Goal: Transaction & Acquisition: Purchase product/service

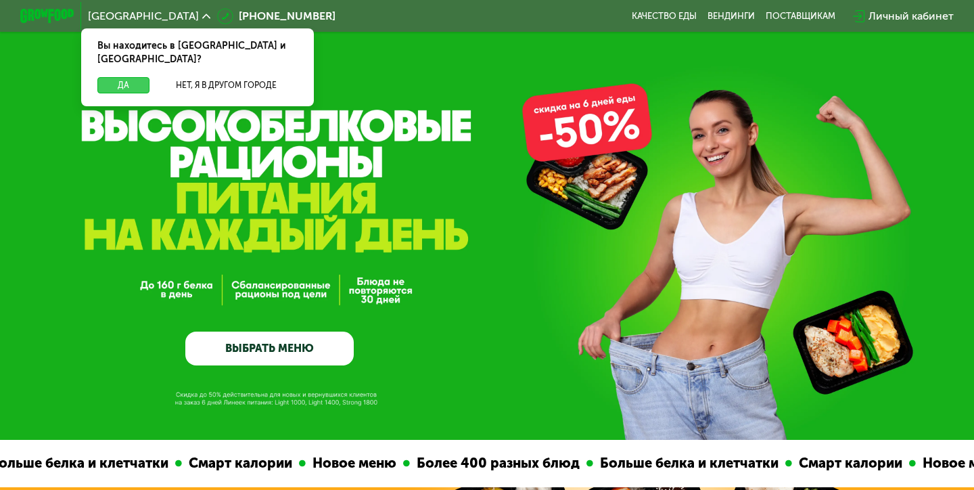
click at [141, 77] on button "Да" at bounding box center [123, 85] width 52 height 16
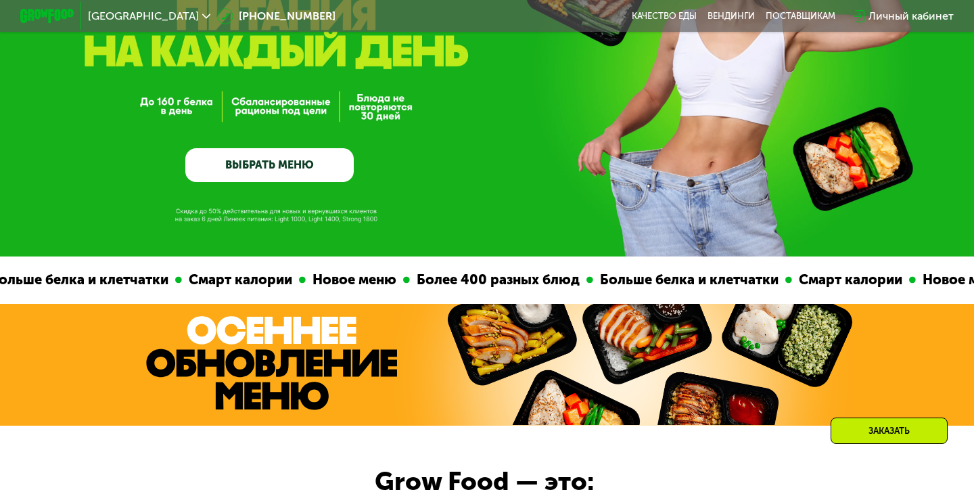
scroll to position [184, 0]
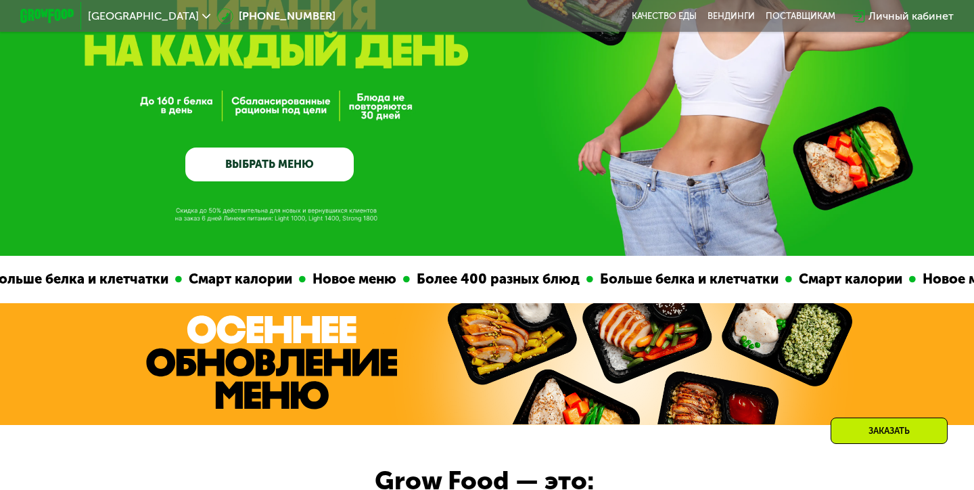
click at [300, 176] on link "ВЫБРАТЬ МЕНЮ" at bounding box center [269, 164] width 168 height 34
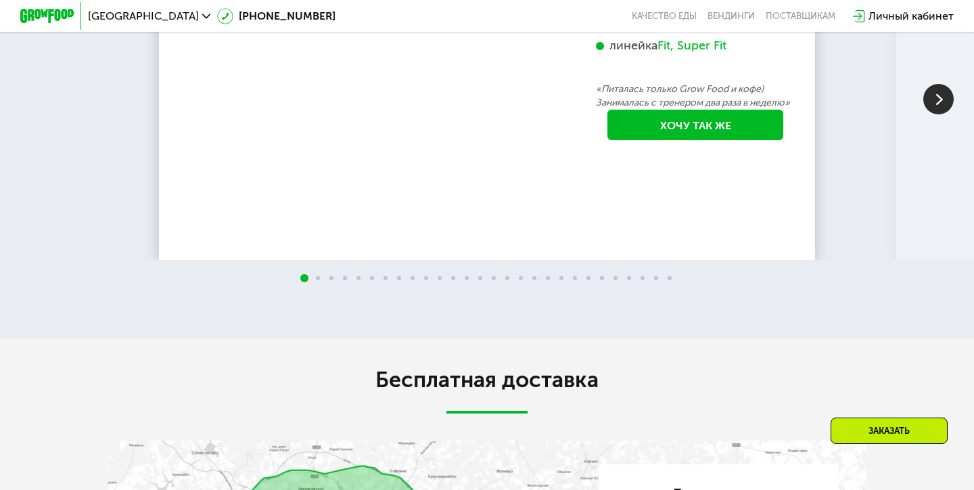
scroll to position [2571, 0]
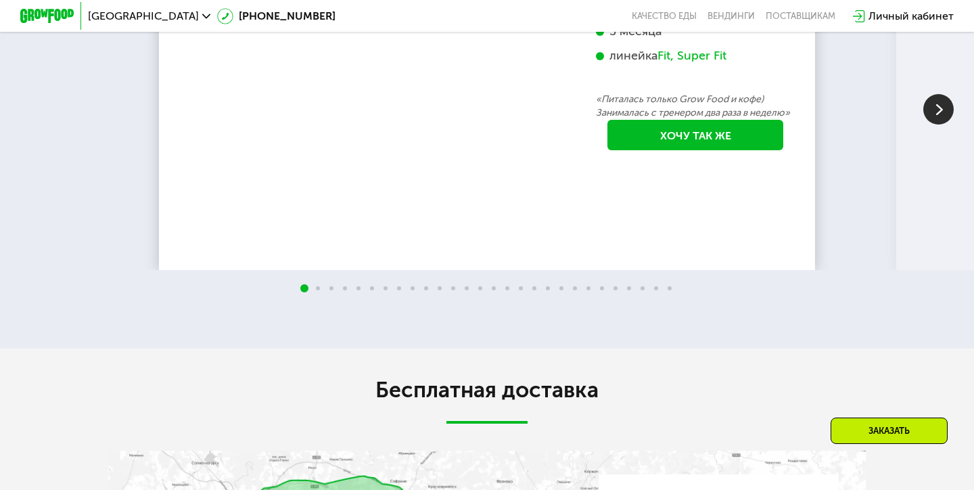
click at [936, 124] on img at bounding box center [938, 109] width 30 height 30
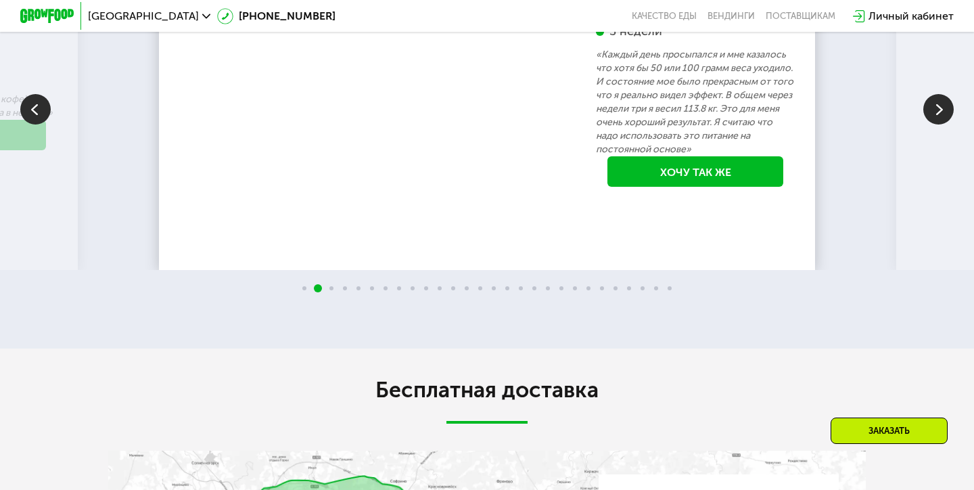
click at [936, 124] on img at bounding box center [938, 109] width 30 height 30
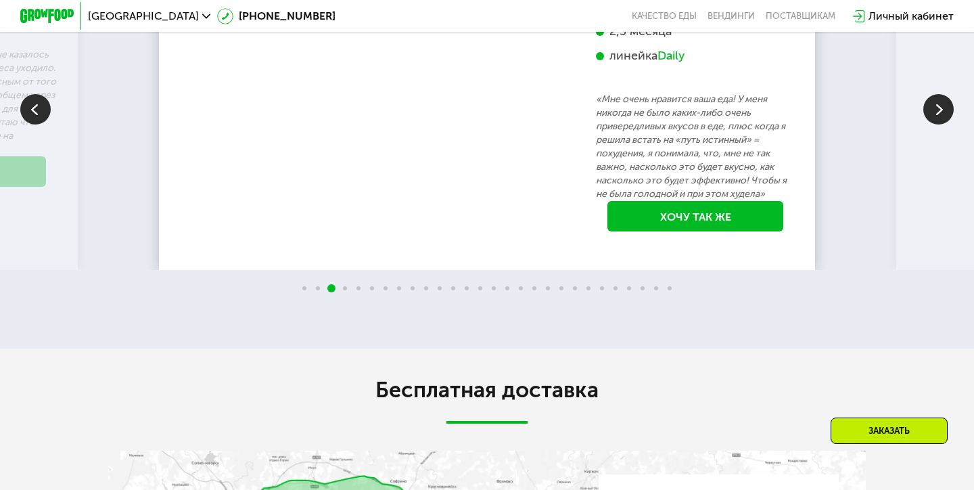
click at [936, 124] on img at bounding box center [938, 109] width 30 height 30
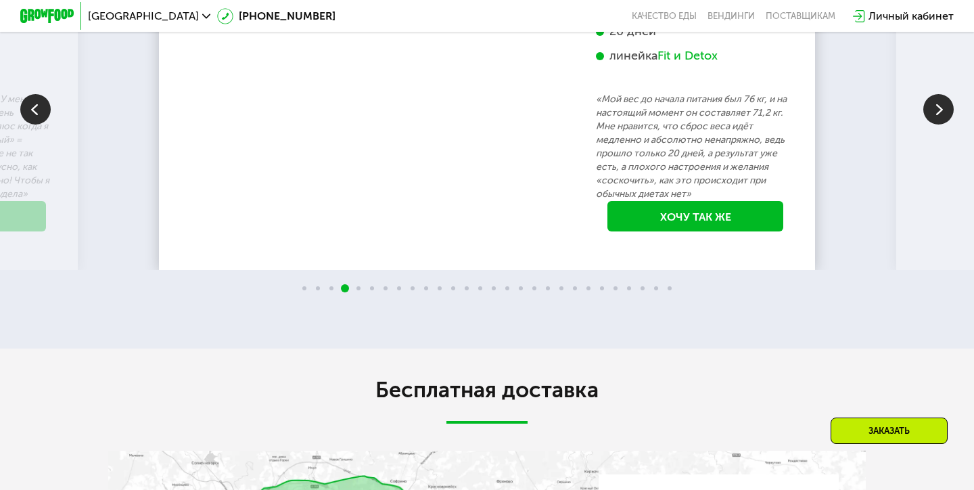
click at [936, 124] on img at bounding box center [938, 109] width 30 height 30
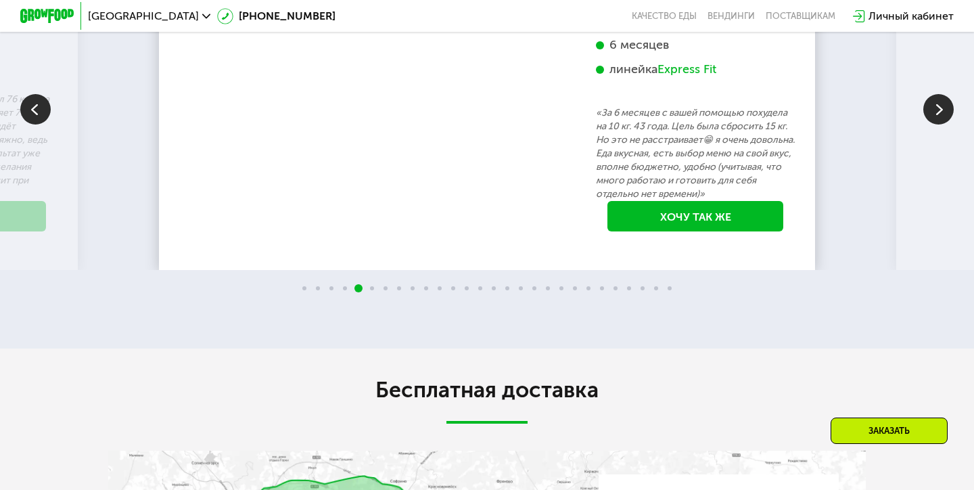
click at [936, 124] on img at bounding box center [938, 109] width 30 height 30
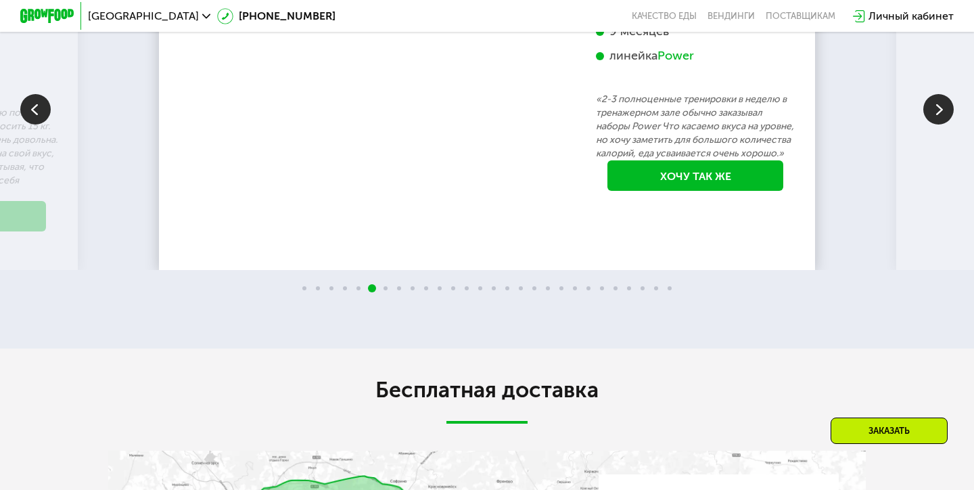
click at [936, 124] on img at bounding box center [938, 109] width 30 height 30
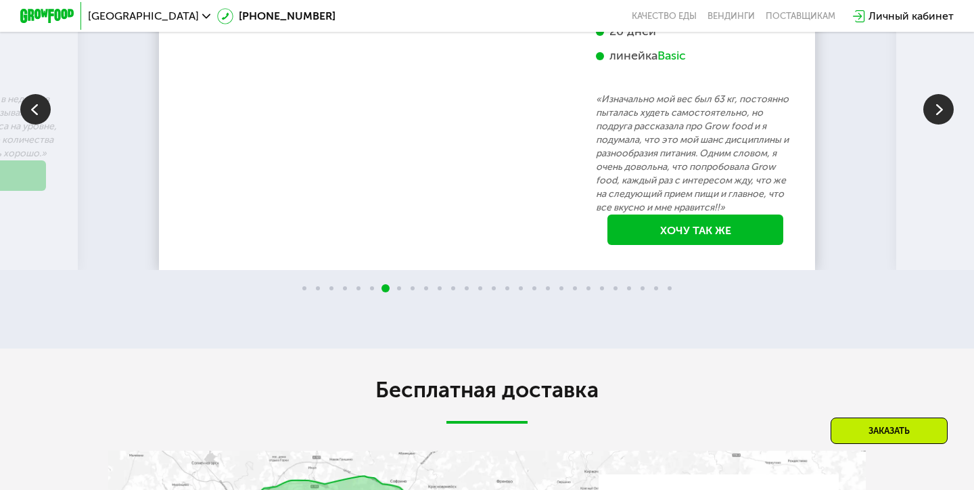
click at [936, 124] on img at bounding box center [938, 109] width 30 height 30
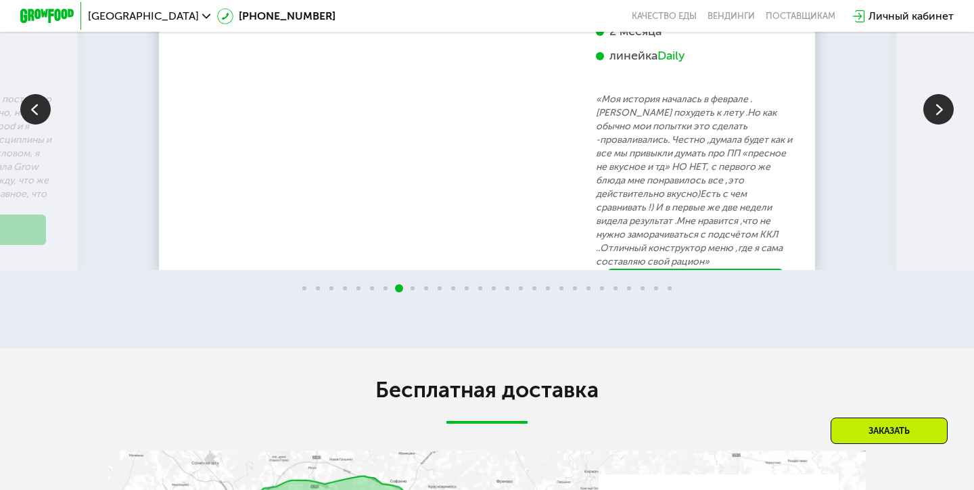
click at [936, 124] on img at bounding box center [938, 109] width 30 height 30
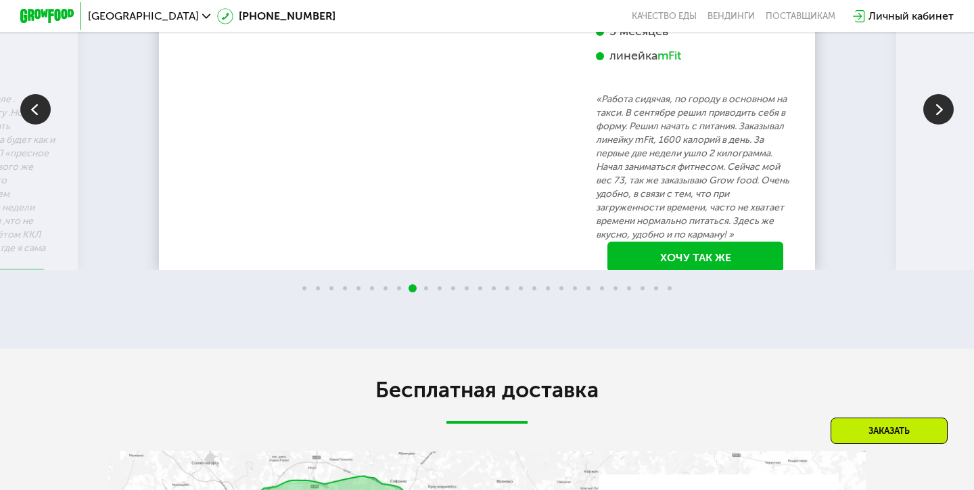
click at [936, 124] on img at bounding box center [938, 109] width 30 height 30
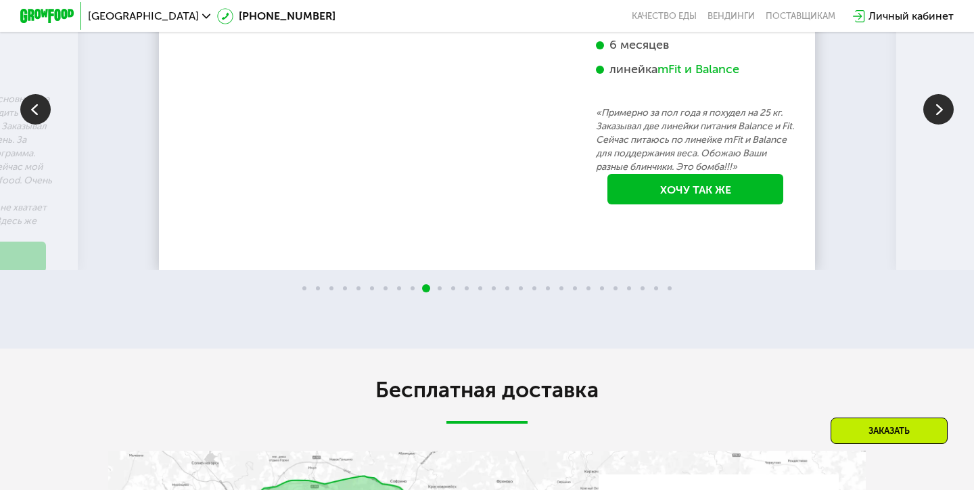
click at [936, 124] on img at bounding box center [938, 109] width 30 height 30
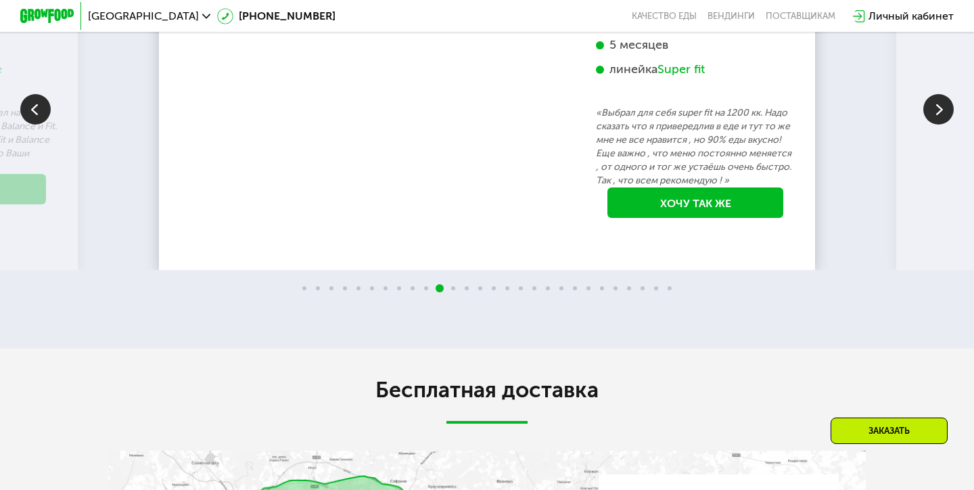
click at [936, 124] on img at bounding box center [938, 109] width 30 height 30
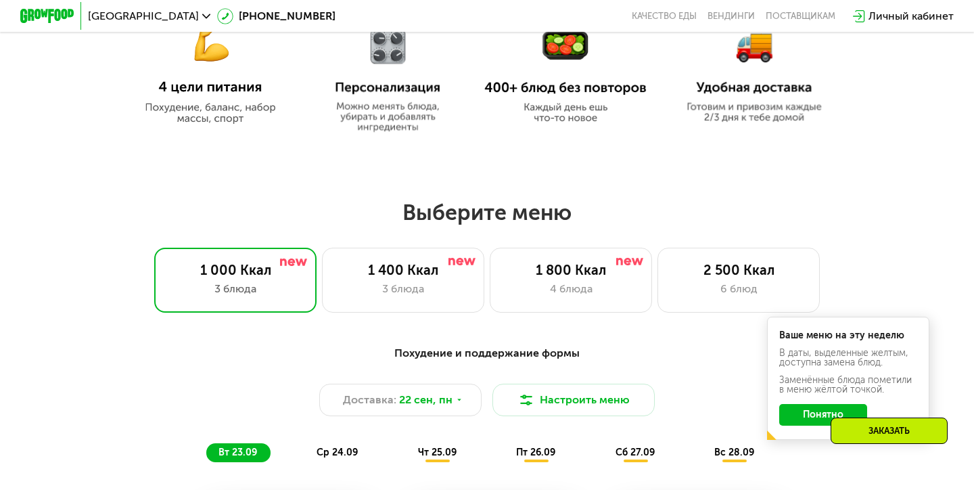
scroll to position [676, 0]
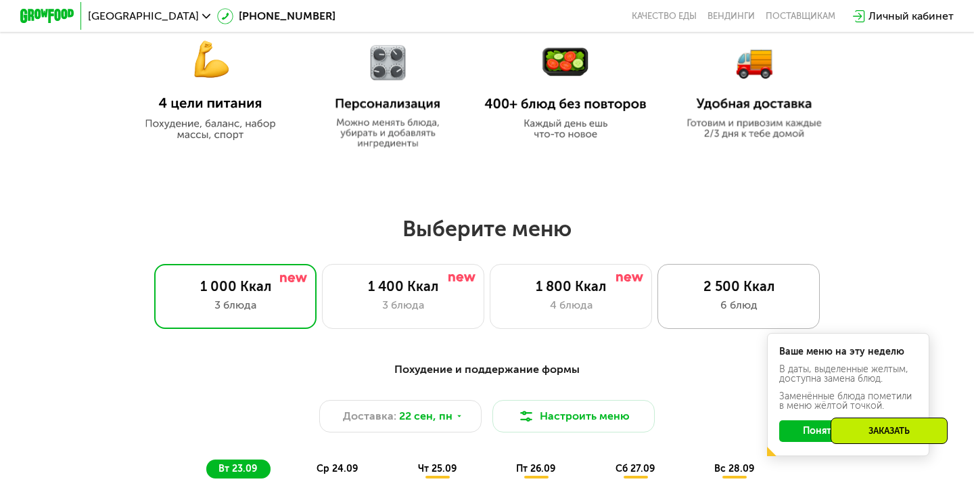
click at [715, 285] on div "2 500 Ккал" at bounding box center [738, 286] width 134 height 16
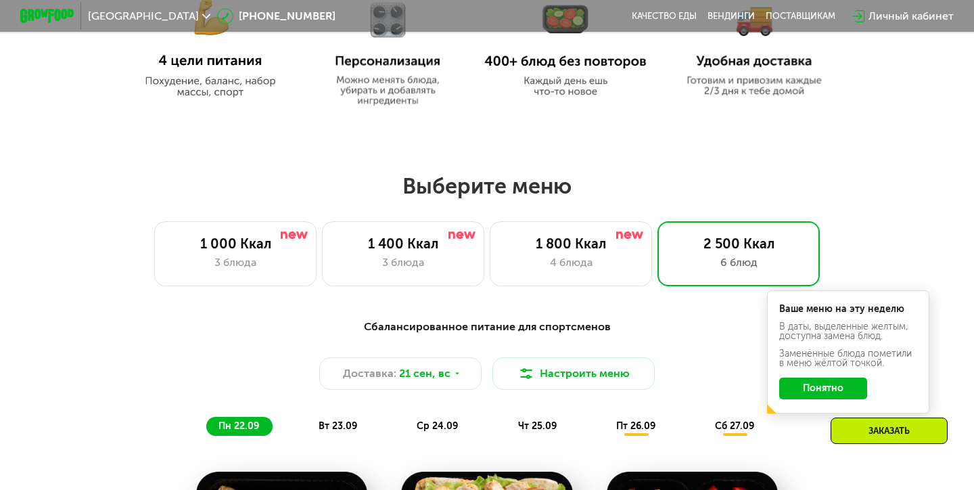
scroll to position [0, 0]
